Goal: Information Seeking & Learning: Learn about a topic

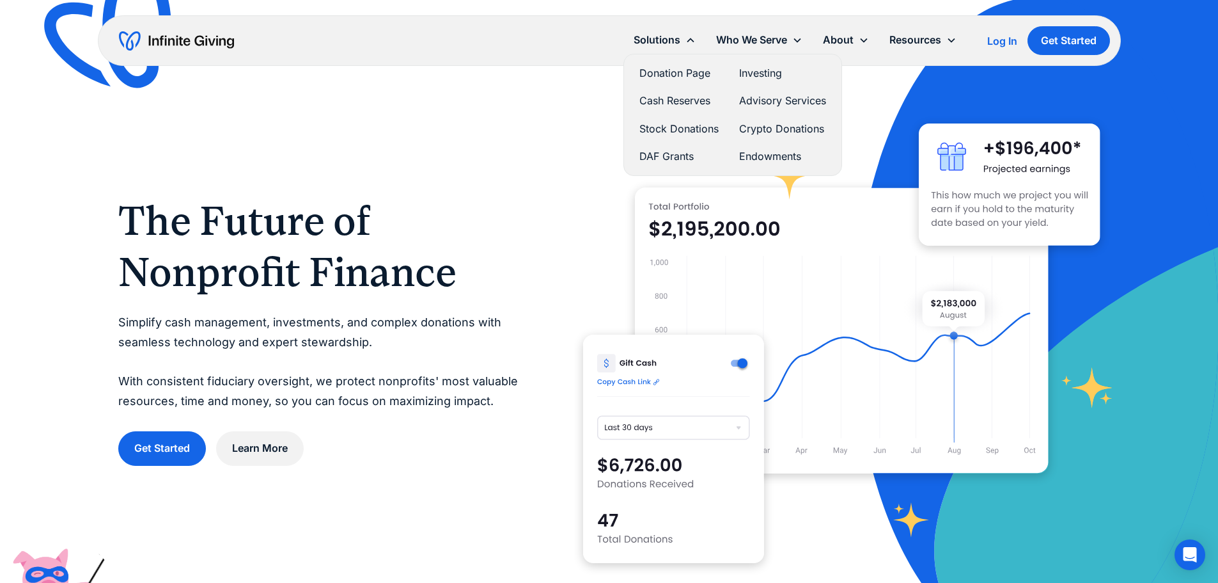
click at [764, 128] on link "Crypto Donations" at bounding box center [782, 128] width 87 height 17
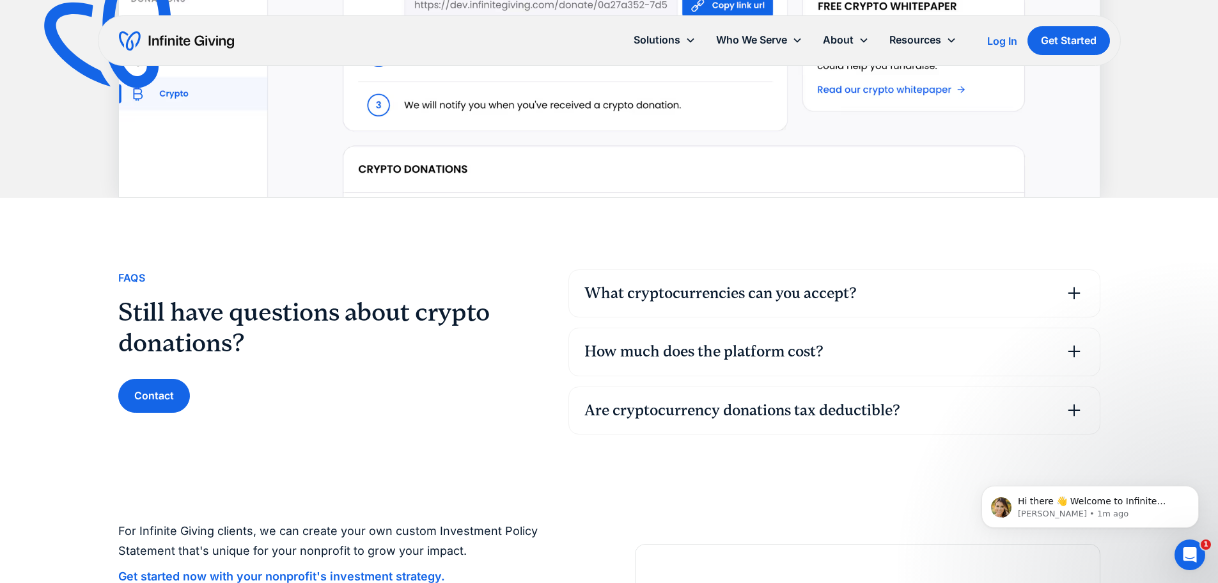
scroll to position [2942, 0]
click at [845, 122] on link "Pricing" at bounding box center [849, 115] width 41 height 17
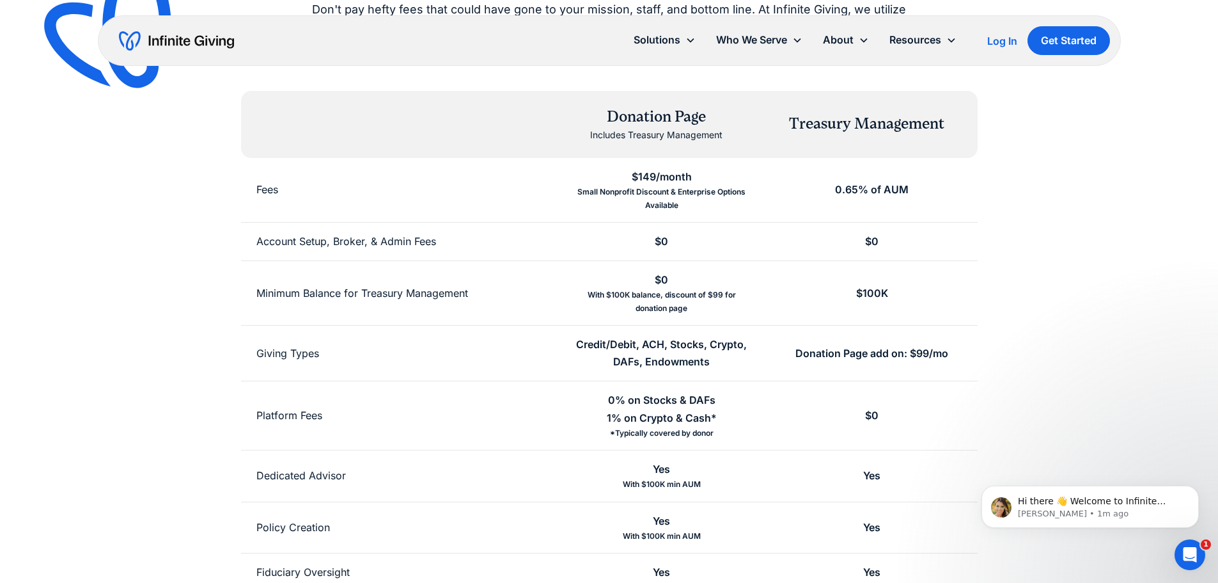
scroll to position [192, 0]
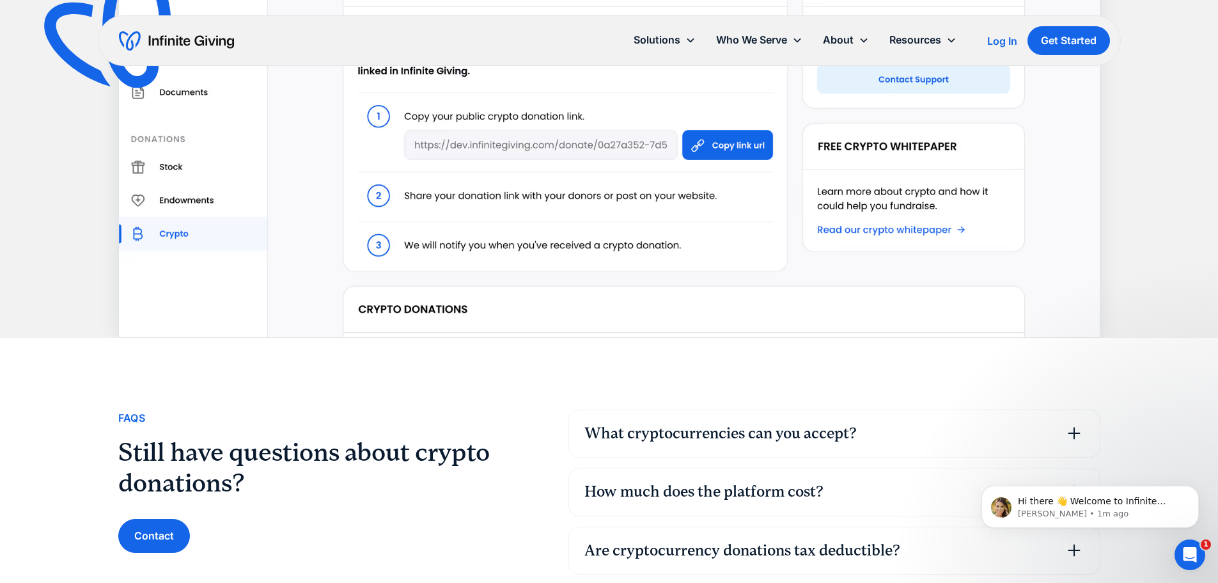
scroll to position [2686, 0]
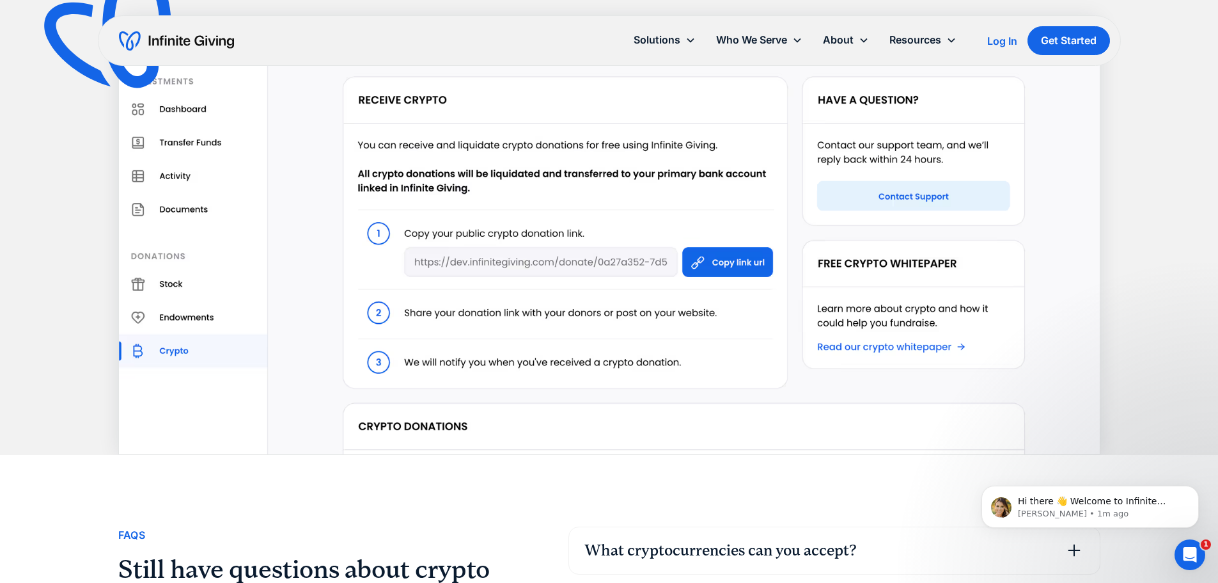
click at [1148, 197] on div "View all crypto donations at a glance Our crypto donation platform's dashboard …" at bounding box center [609, 145] width 1218 height 620
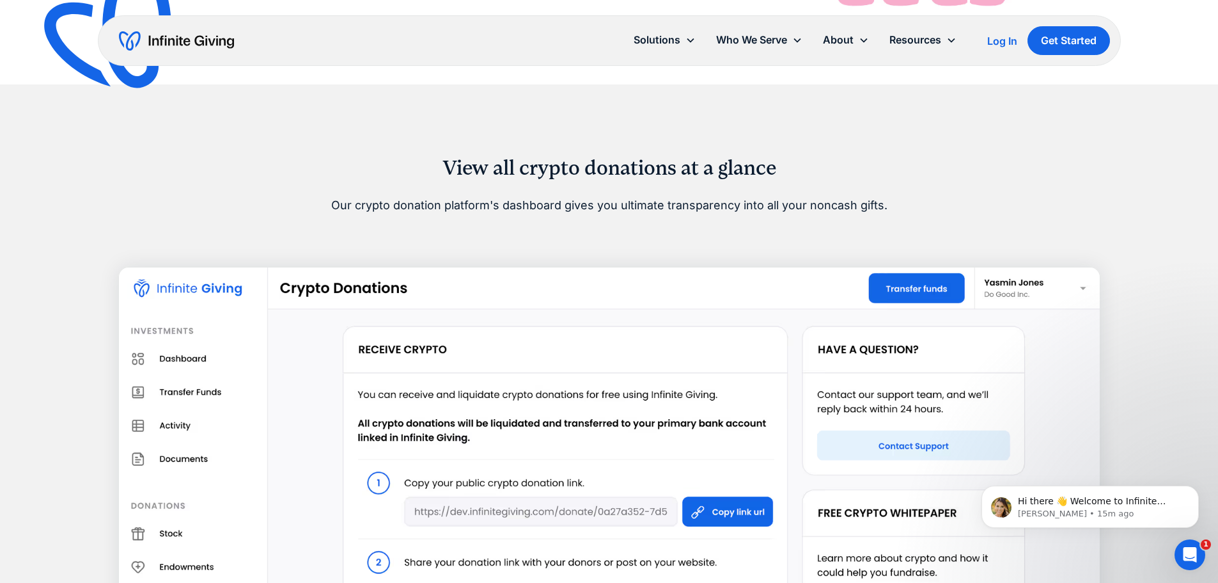
scroll to position [2431, 0]
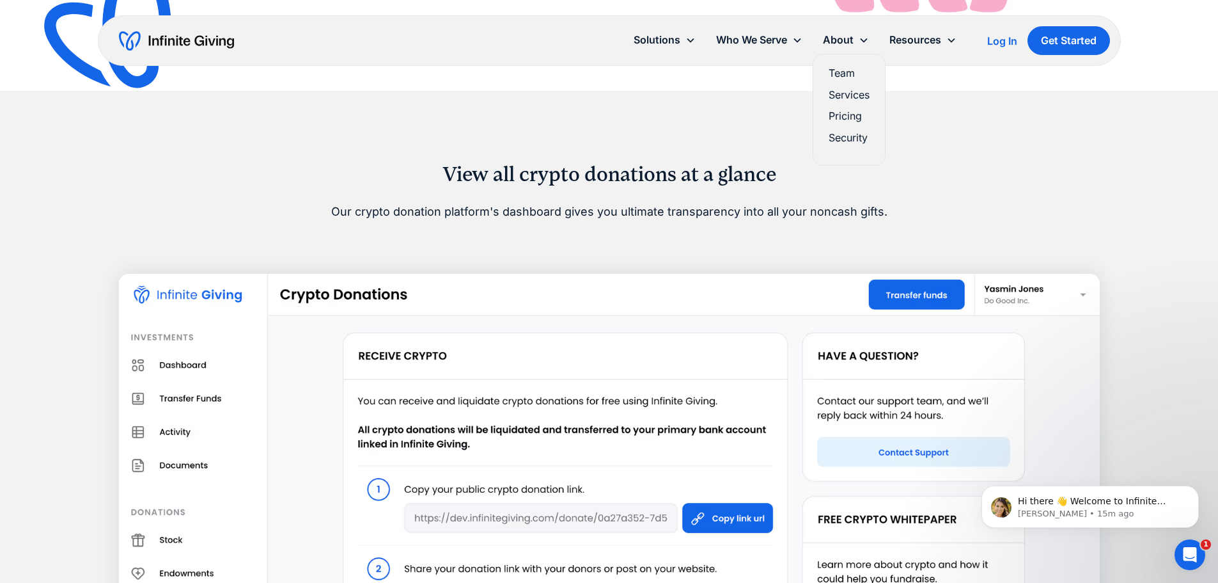
click at [845, 117] on link "Pricing" at bounding box center [849, 115] width 41 height 17
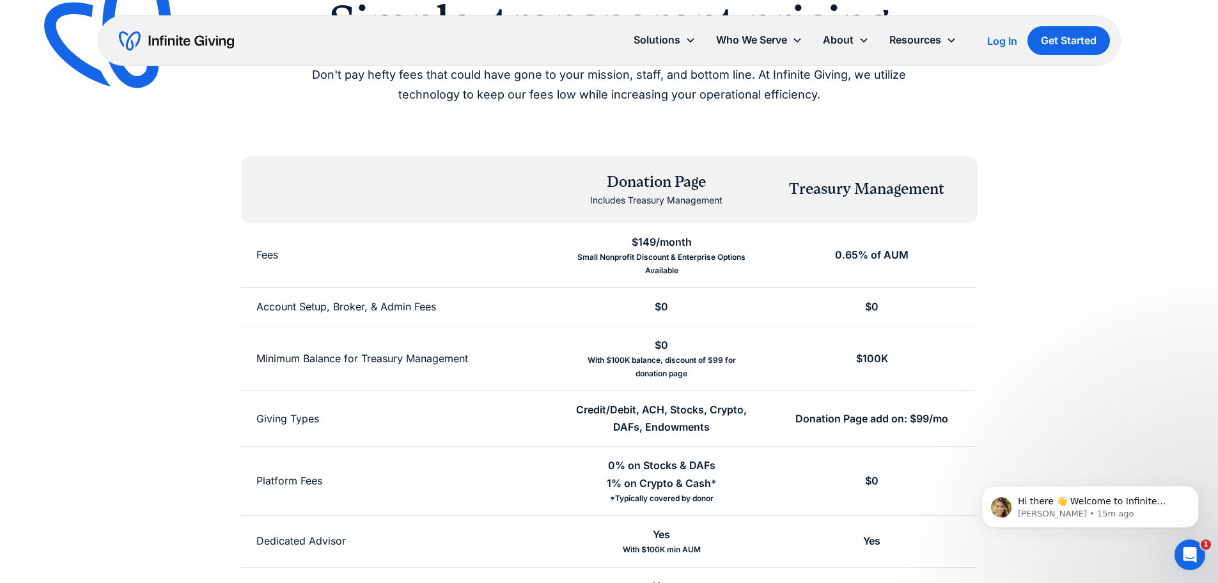
drag, startPoint x: 1131, startPoint y: 232, endPoint x: 1089, endPoint y: 224, distance: 43.0
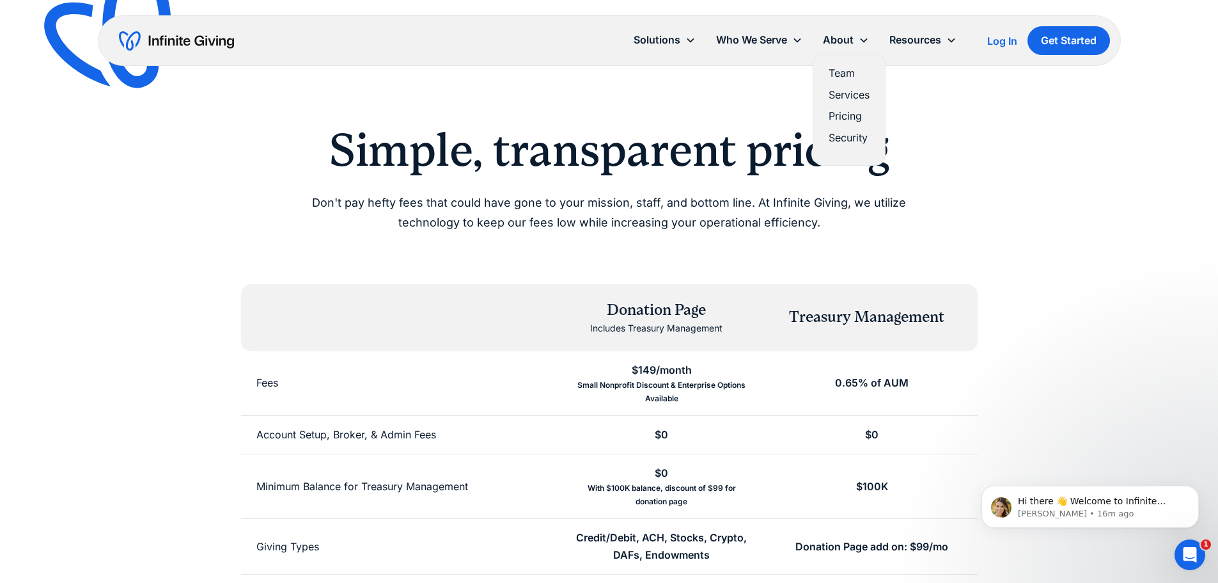
click at [840, 99] on link "Services" at bounding box center [849, 94] width 41 height 17
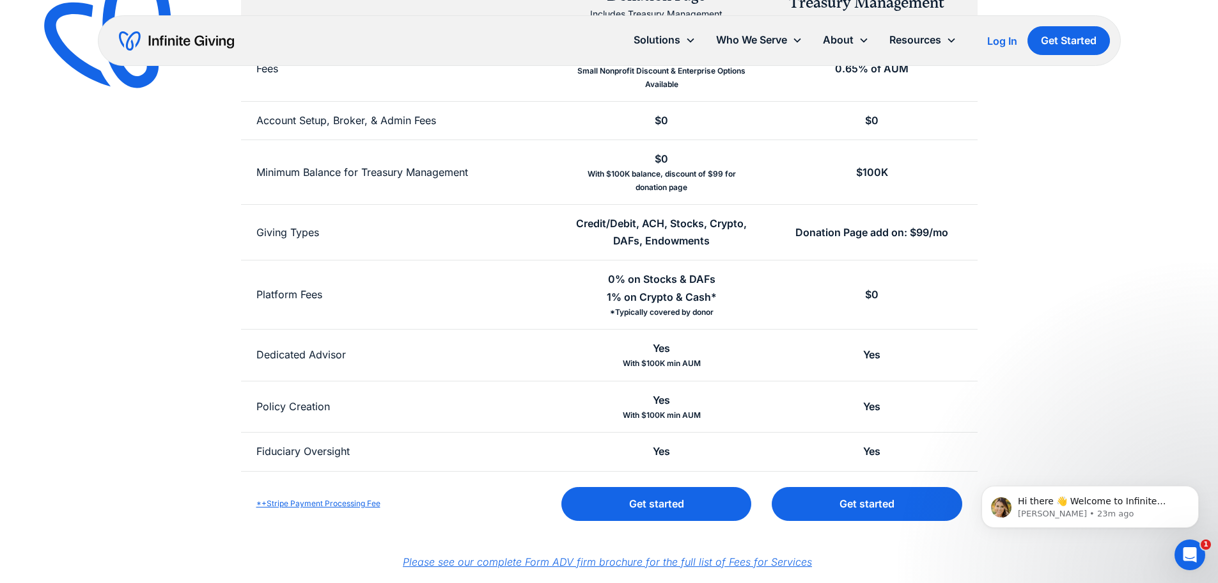
scroll to position [320, 0]
